Goal: Task Accomplishment & Management: Manage account settings

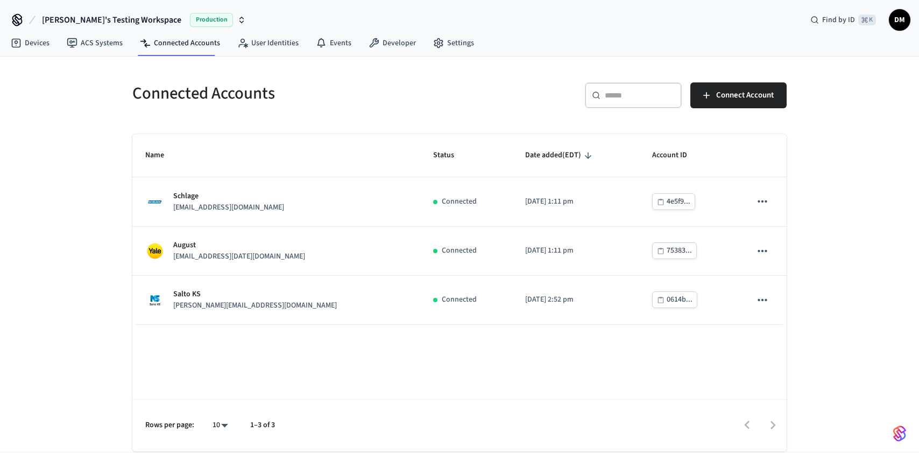
click at [328, 90] on h5 "Connected Accounts" at bounding box center [292, 93] width 321 height 22
click at [748, 100] on span "Connect Account" at bounding box center [745, 95] width 58 height 14
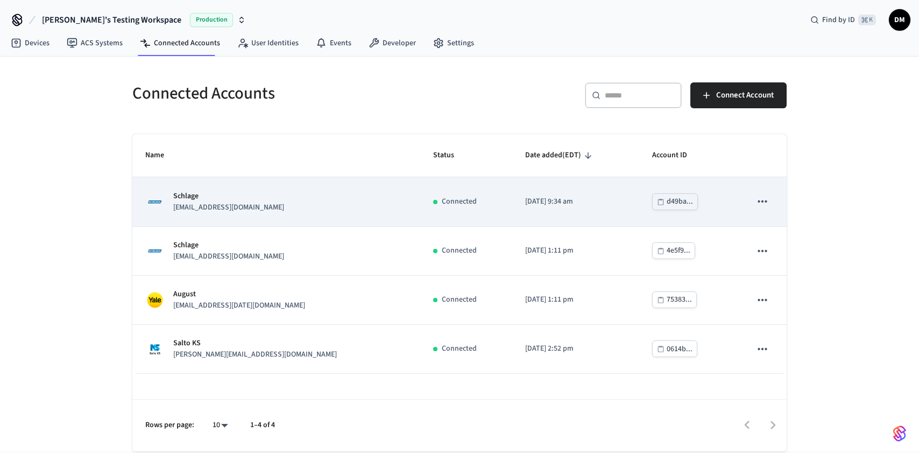
click at [331, 216] on td "Schlage [EMAIL_ADDRESS][DOMAIN_NAME]" at bounding box center [276, 201] width 288 height 49
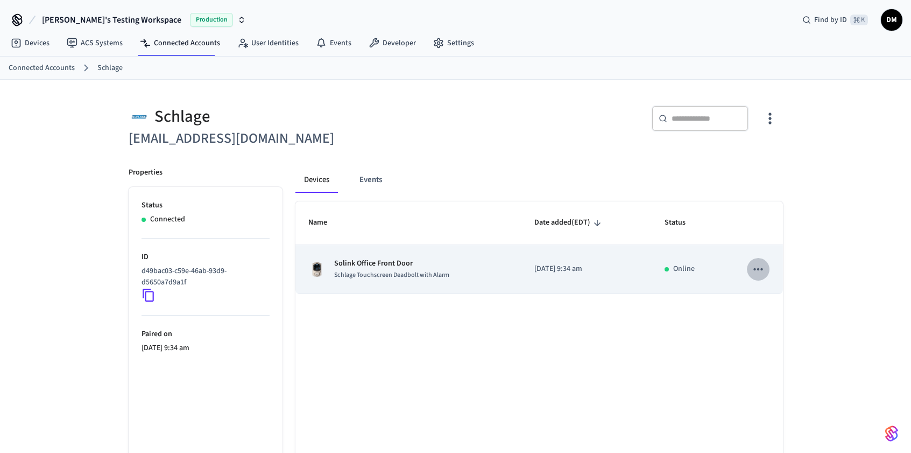
click at [757, 265] on icon "sticky table" at bounding box center [758, 269] width 14 height 14
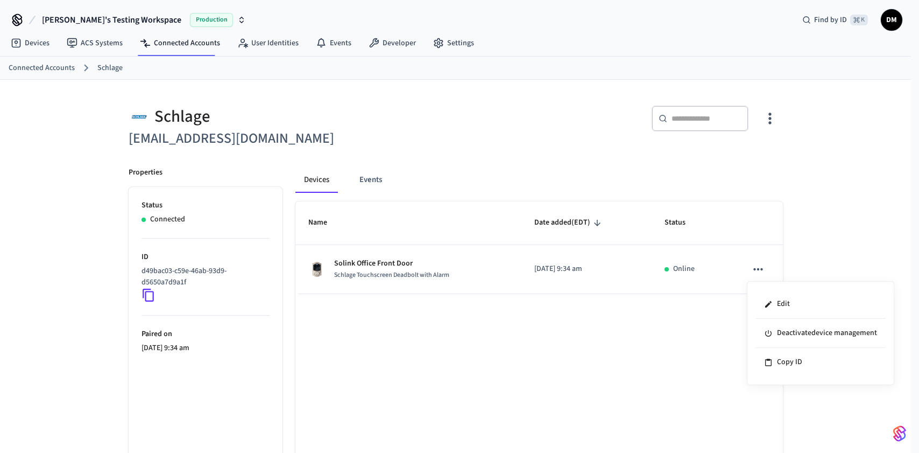
click at [447, 273] on div at bounding box center [459, 226] width 919 height 453
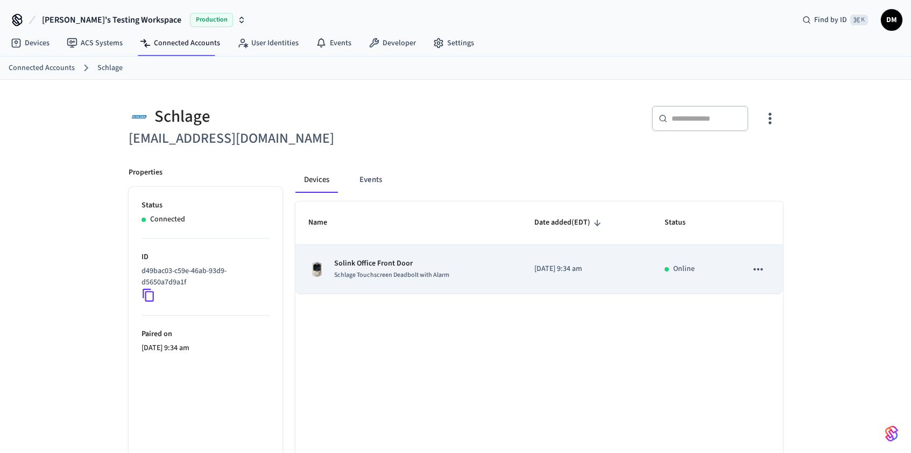
click at [391, 261] on p "Solink Office Front Door" at bounding box center [391, 263] width 115 height 11
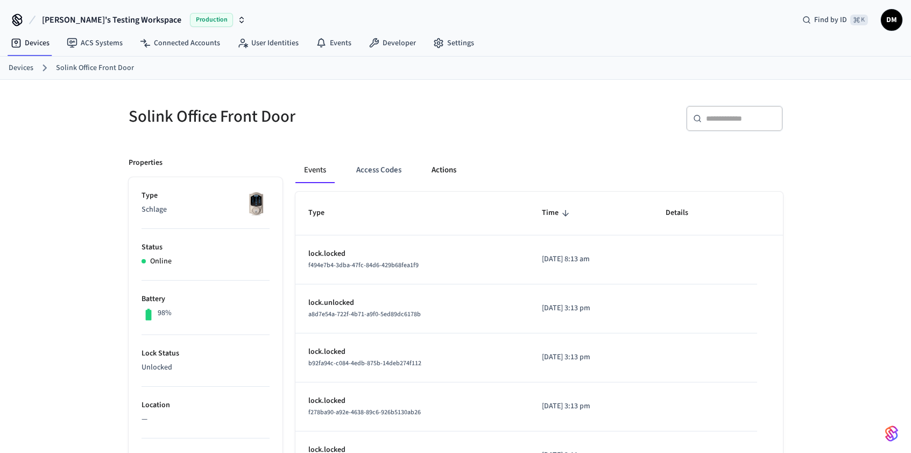
click at [450, 174] on button "Actions" at bounding box center [444, 170] width 42 height 26
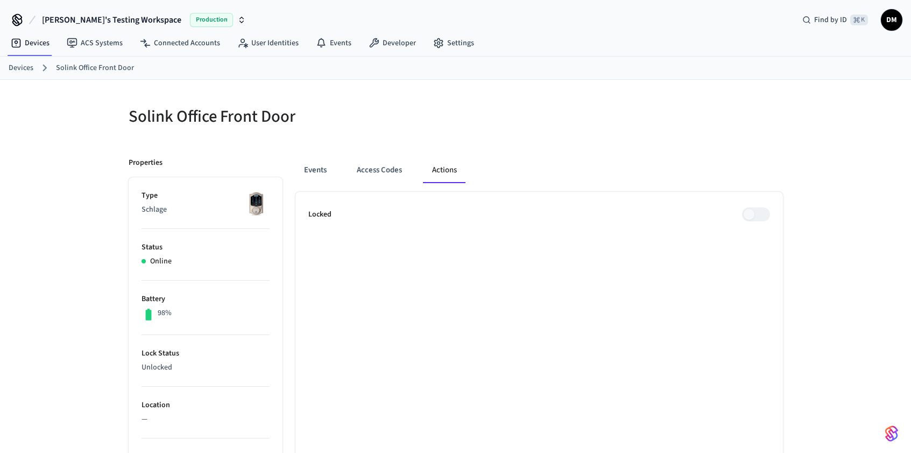
click at [672, 108] on div at bounding box center [622, 122] width 321 height 34
